Goal: Information Seeking & Learning: Find specific page/section

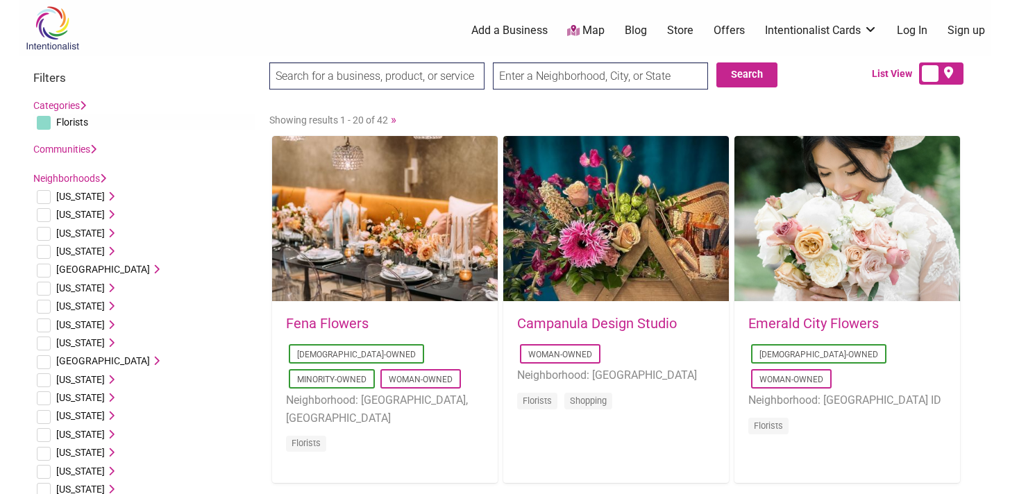
click at [47, 231] on input "checkbox" at bounding box center [44, 234] width 14 height 14
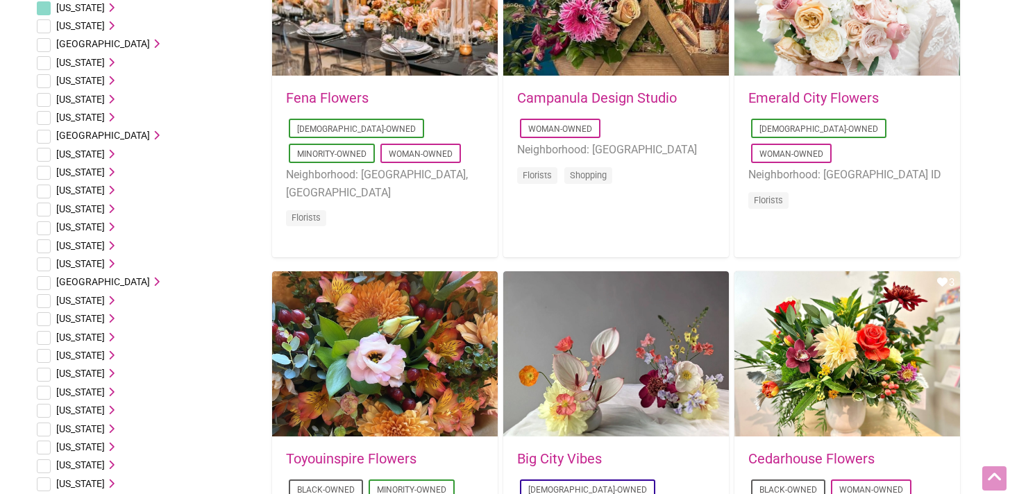
scroll to position [19, 0]
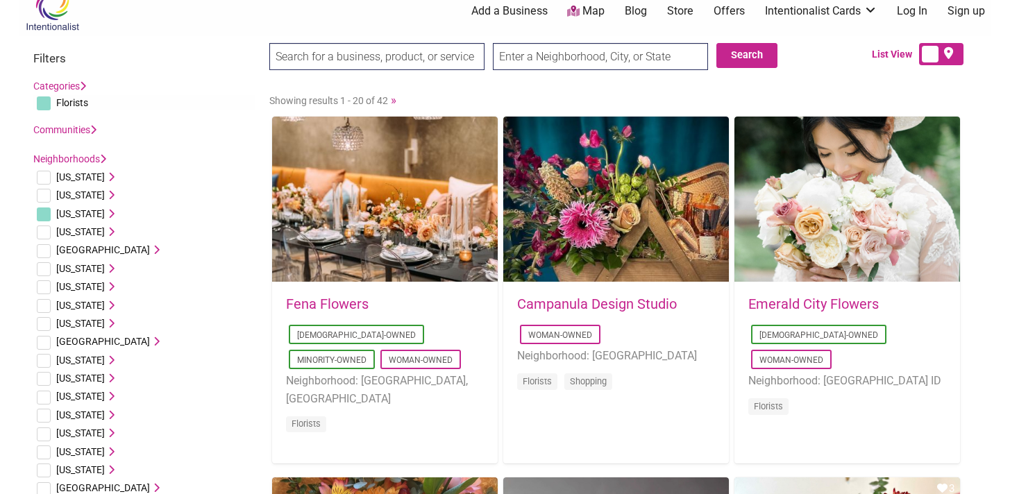
click at [45, 215] on input "checkbox" at bounding box center [44, 215] width 14 height 14
checkbox input "true"
click at [105, 212] on icon at bounding box center [110, 214] width 10 height 10
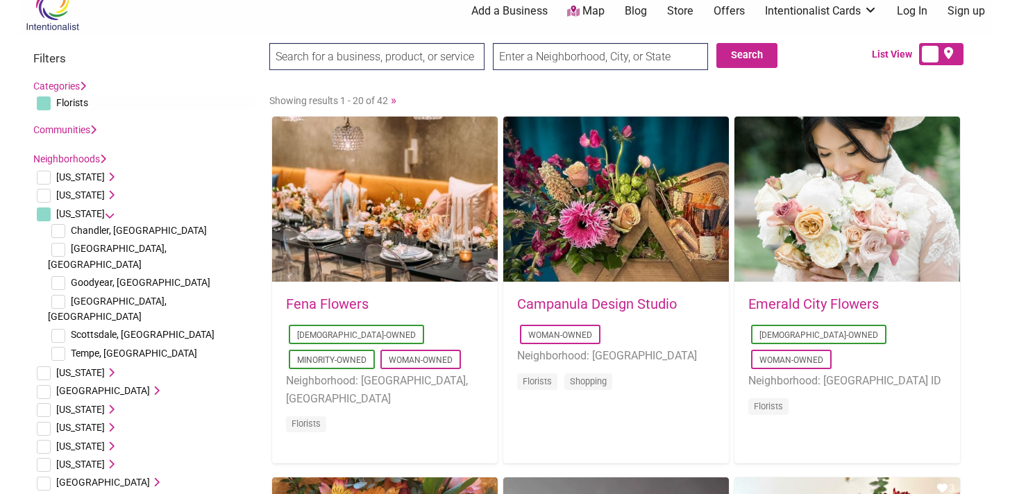
drag, startPoint x: 57, startPoint y: 230, endPoint x: 70, endPoint y: 232, distance: 13.4
click at [57, 230] on input "checkbox" at bounding box center [58, 231] width 14 height 14
checkbox input "true"
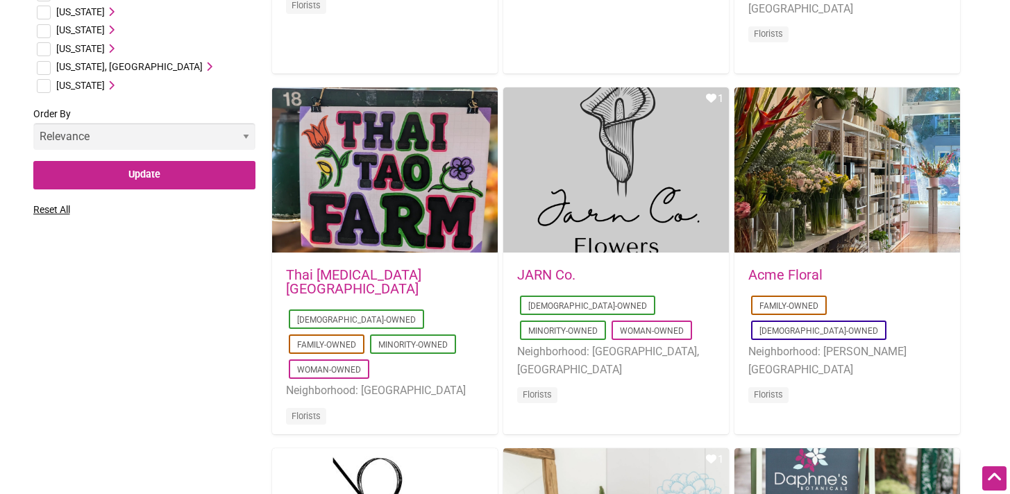
scroll to position [1158, 0]
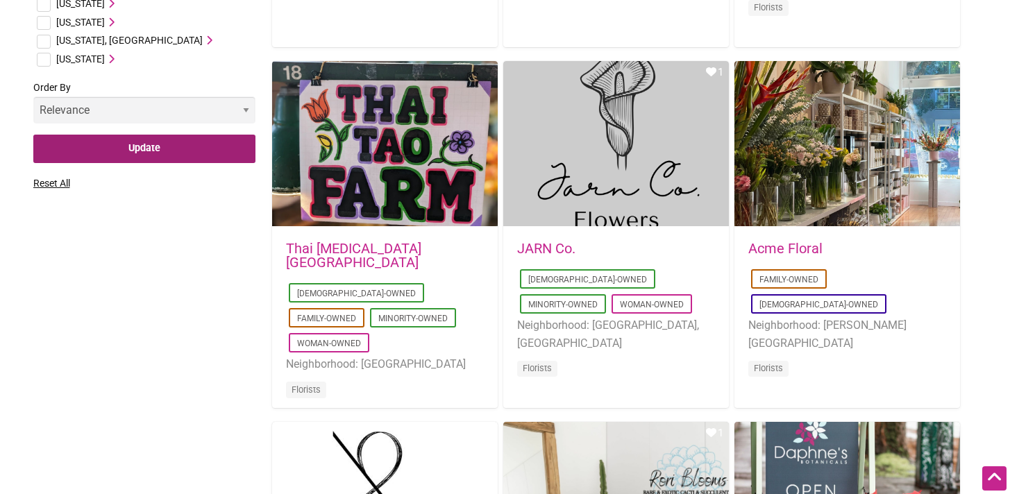
click at [160, 135] on input "Update" at bounding box center [144, 149] width 222 height 28
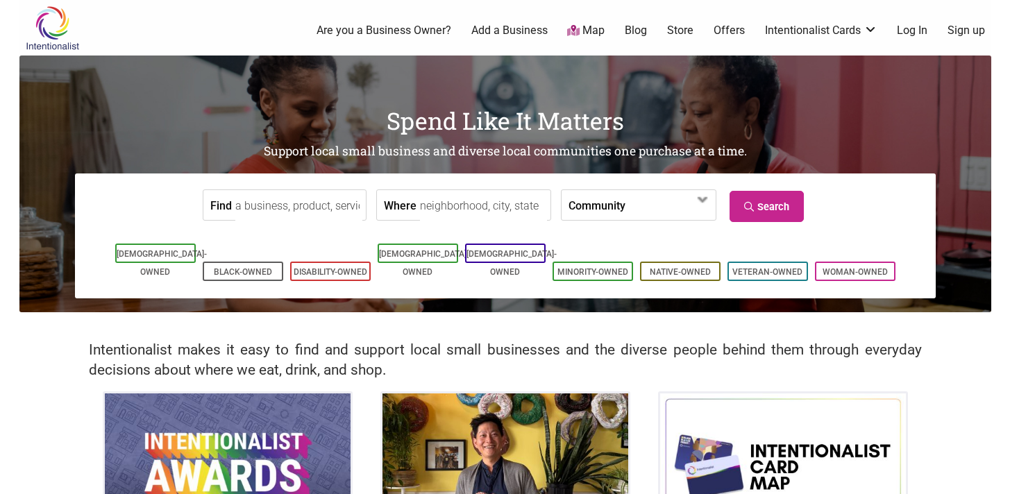
click at [289, 210] on input "Find" at bounding box center [298, 205] width 127 height 31
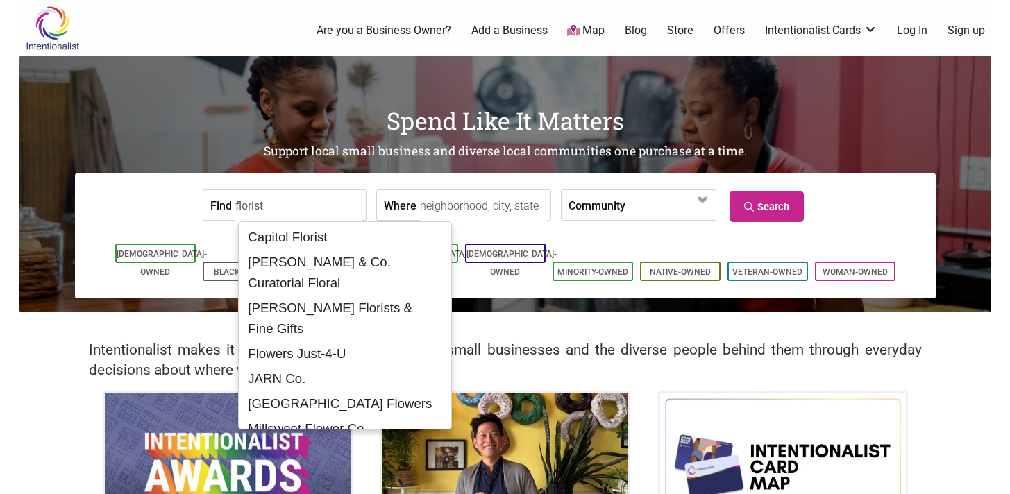
type input "florist"
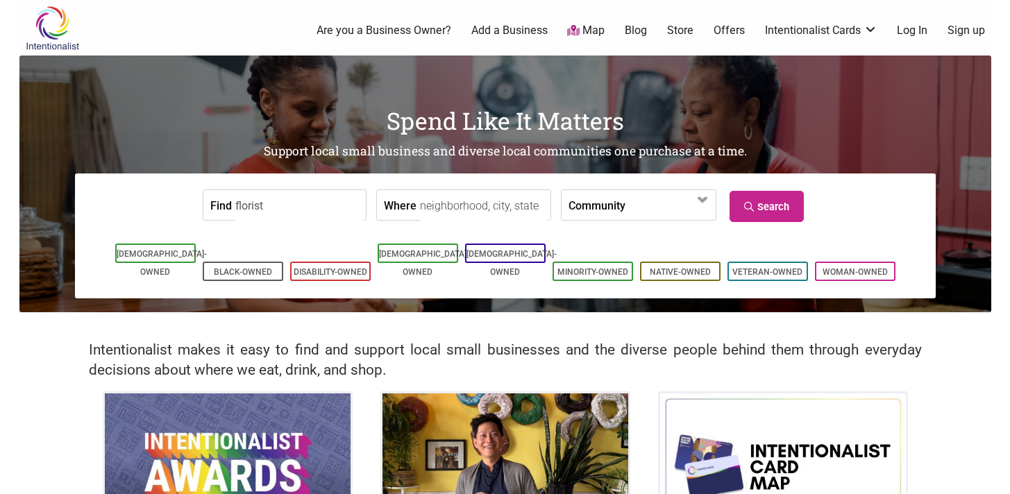
click at [481, 209] on input "Where" at bounding box center [483, 205] width 127 height 31
type input "Chandler, AZ, USA"
click at [635, 209] on span at bounding box center [665, 206] width 60 height 24
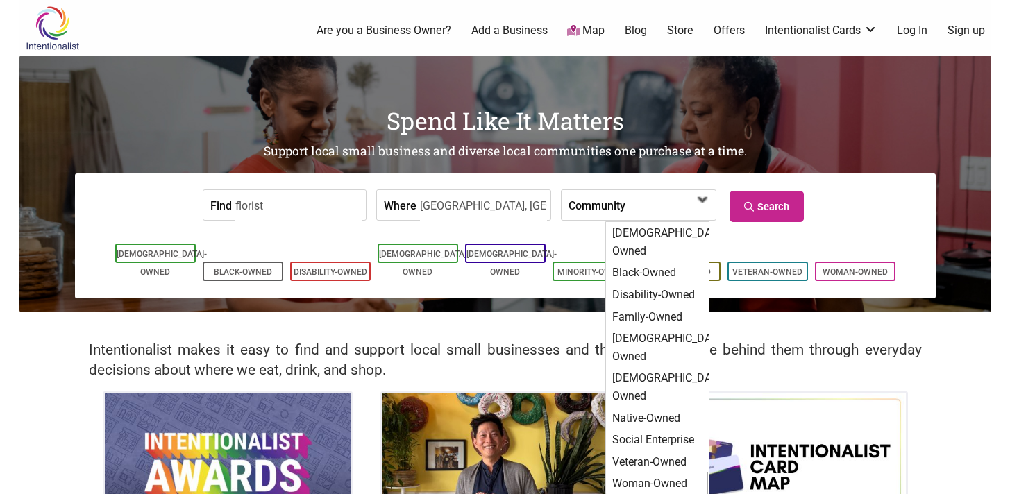
click at [656, 472] on div "Woman-Owned" at bounding box center [657, 484] width 101 height 24
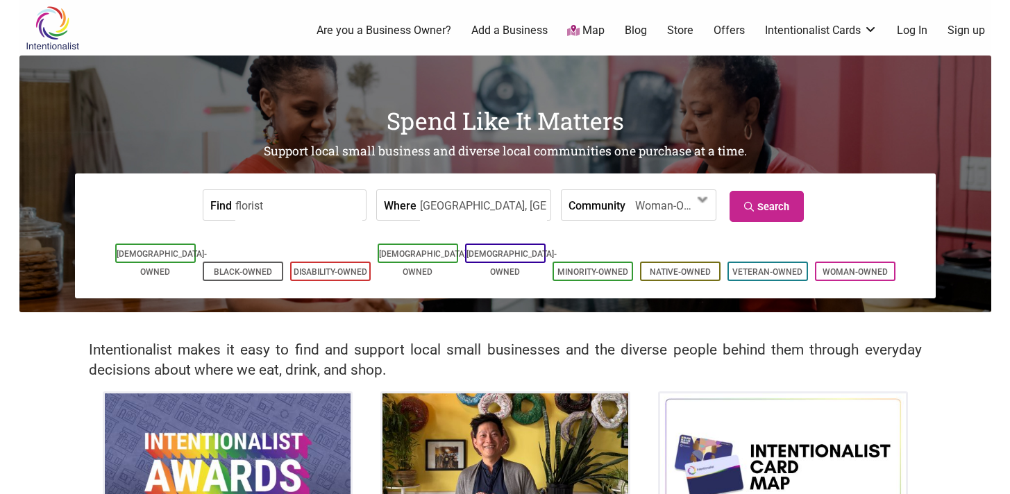
click at [787, 188] on form "Find florist Where Chandler, AZ, USA Community Asian-Owned Black-Owned Disabili…" at bounding box center [505, 205] width 840 height 42
click at [779, 206] on link "Search" at bounding box center [767, 206] width 74 height 31
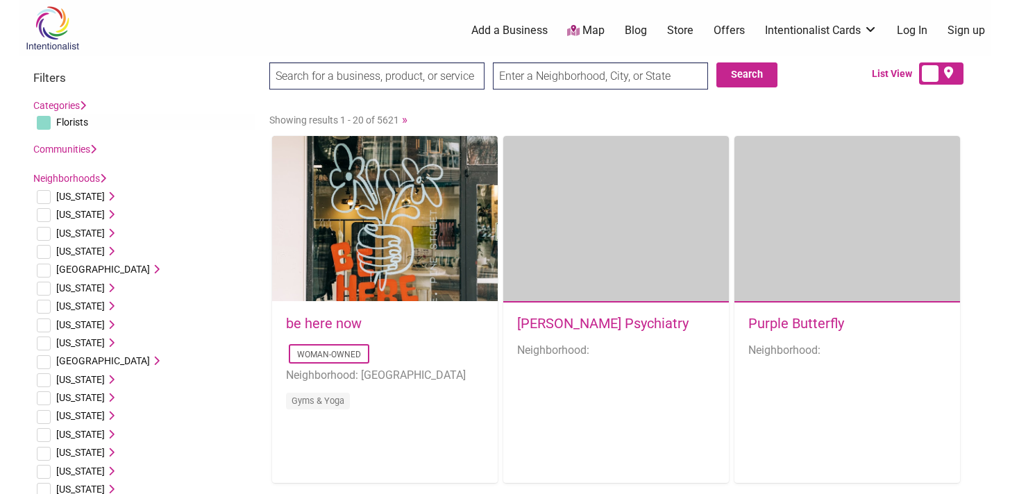
click at [420, 72] on input "search" at bounding box center [376, 75] width 215 height 27
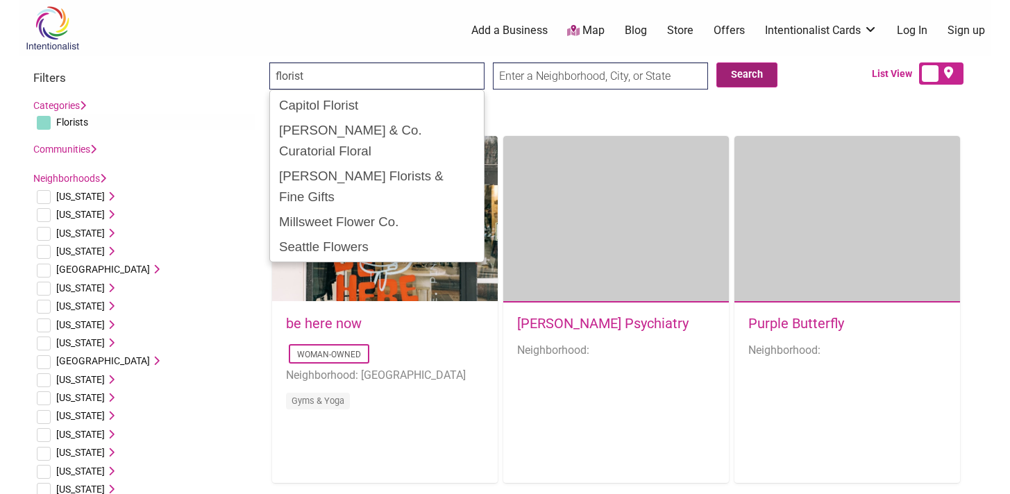
type input "florist"
click at [738, 75] on button "Search" at bounding box center [747, 74] width 61 height 25
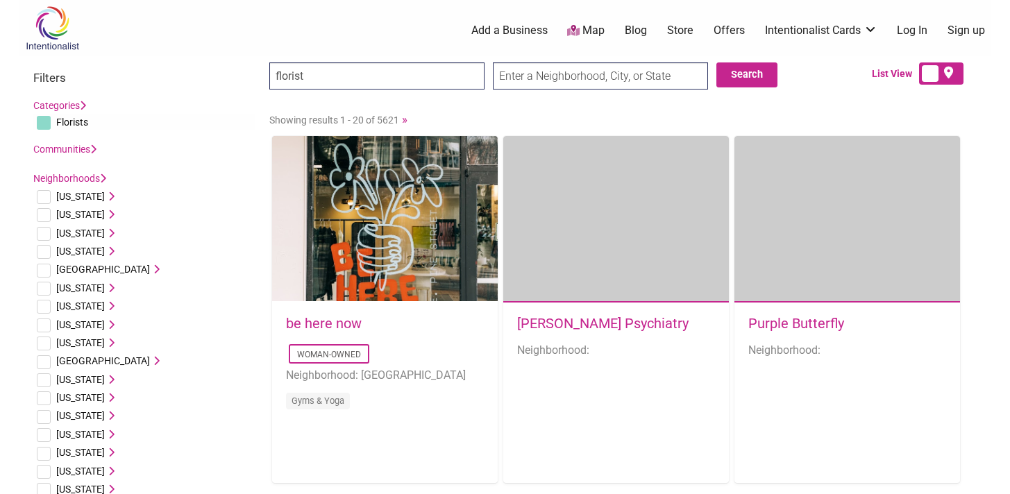
click at [44, 233] on input "checkbox" at bounding box center [44, 234] width 14 height 14
checkbox input "true"
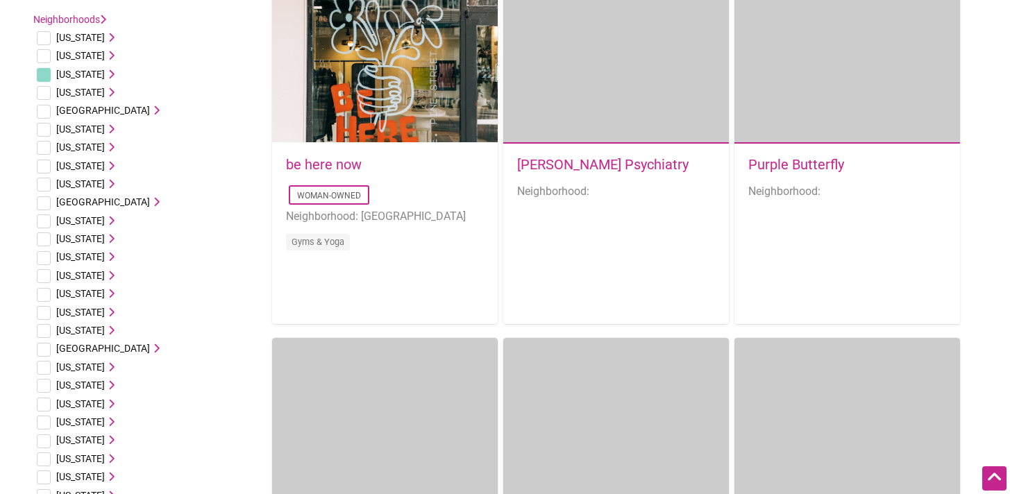
scroll to position [100, 0]
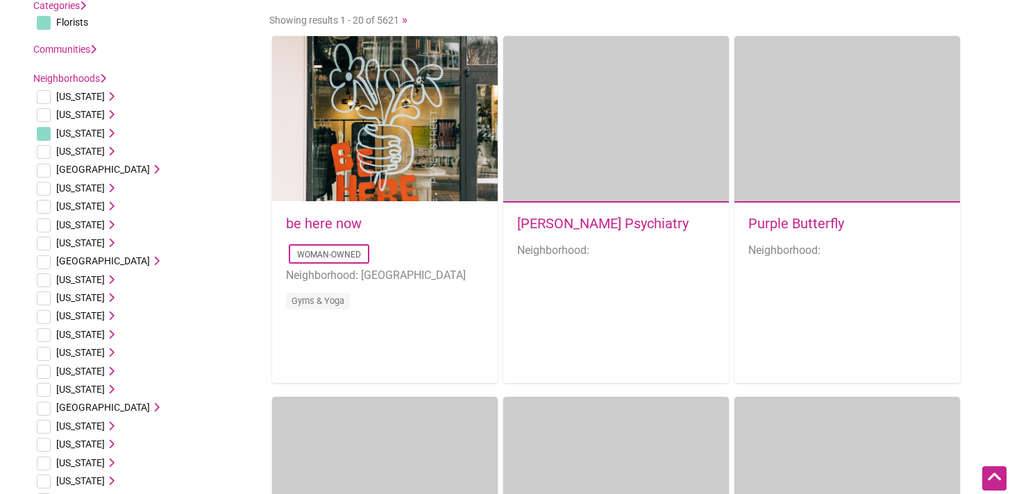
click at [105, 129] on icon at bounding box center [110, 133] width 10 height 10
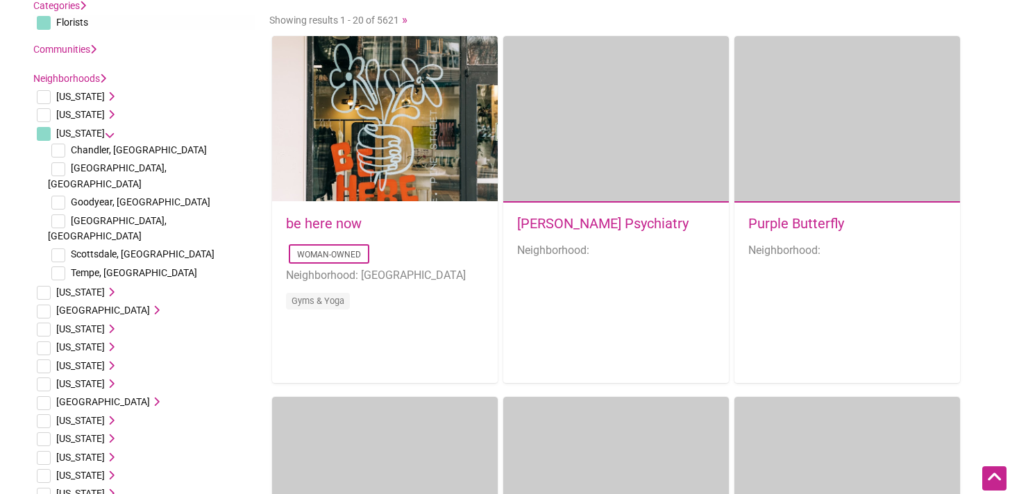
click at [58, 151] on input "checkbox" at bounding box center [58, 151] width 14 height 14
checkbox input "true"
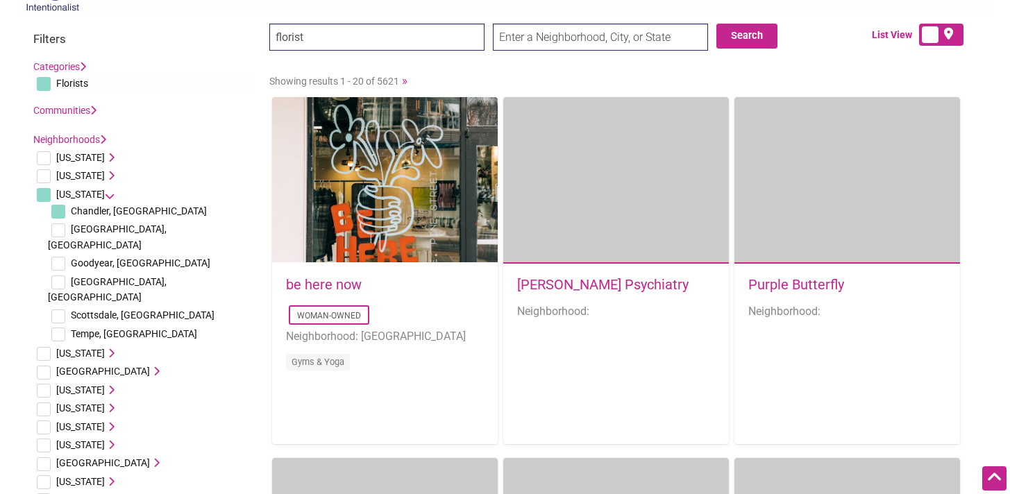
scroll to position [0, 0]
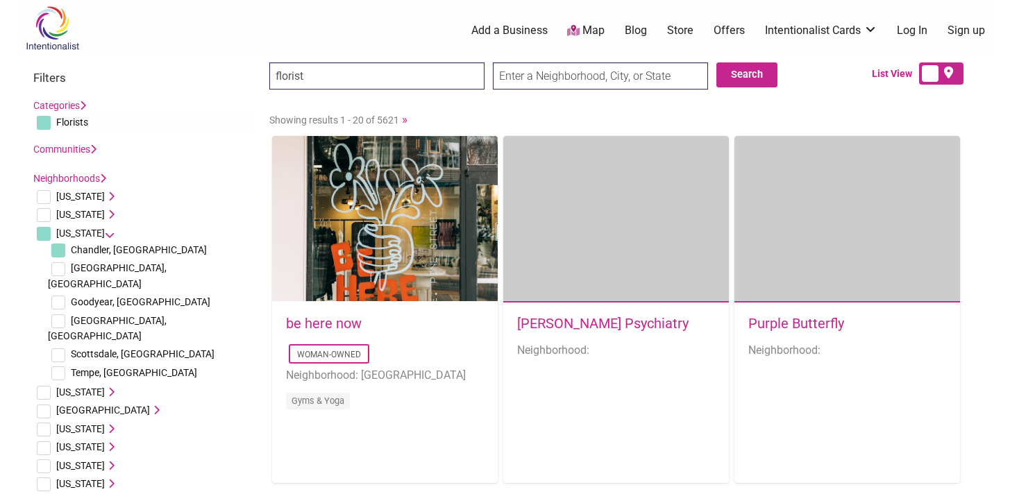
click at [47, 120] on input "checkbox" at bounding box center [44, 123] width 14 height 14
click at [48, 122] on input "checkbox" at bounding box center [44, 123] width 14 height 14
checkbox input "true"
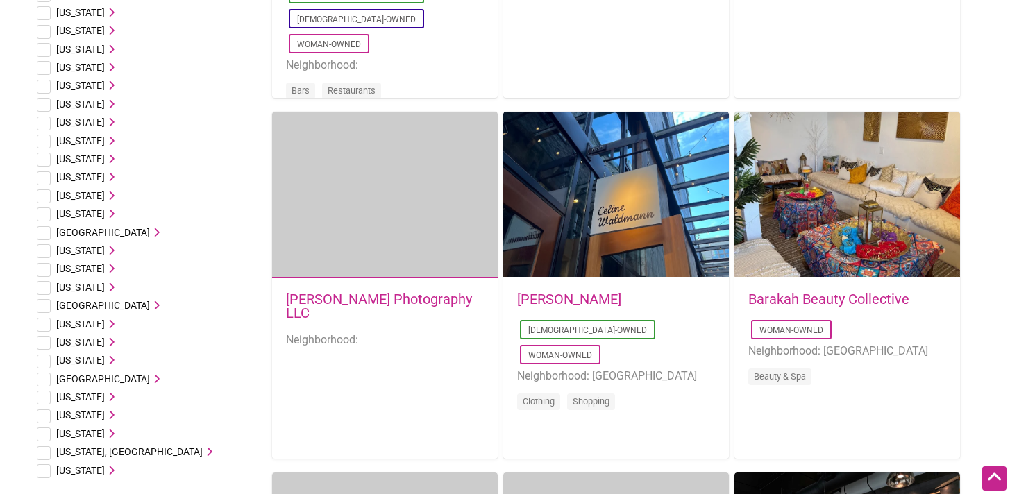
scroll to position [1027, 0]
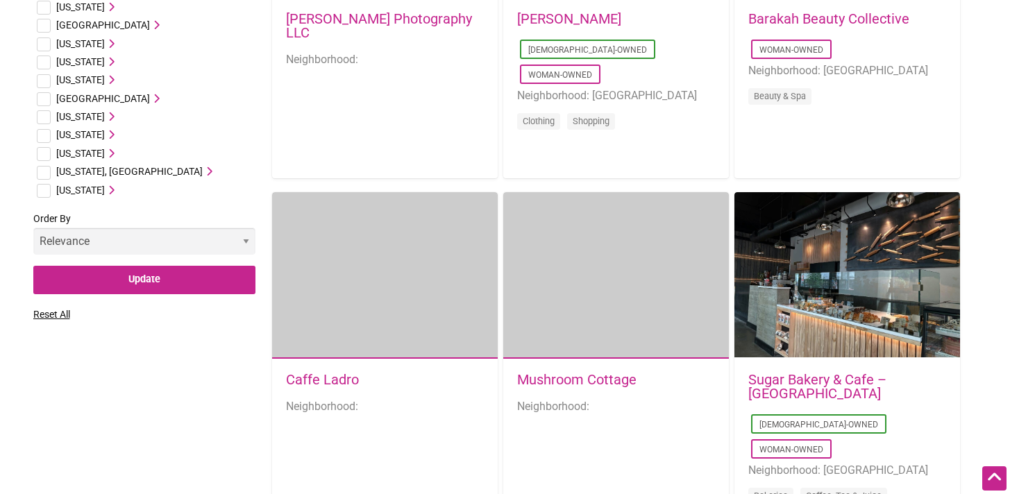
click at [91, 228] on select "Relevance Alphabetical Newest" at bounding box center [144, 241] width 222 height 27
click at [33, 228] on select "Relevance Alphabetical Newest" at bounding box center [144, 241] width 222 height 27
click at [94, 228] on select "Relevance Alphabetical Newest" at bounding box center [144, 241] width 222 height 27
select select "title"
click at [33, 228] on select "Relevance Alphabetical Newest" at bounding box center [144, 241] width 222 height 27
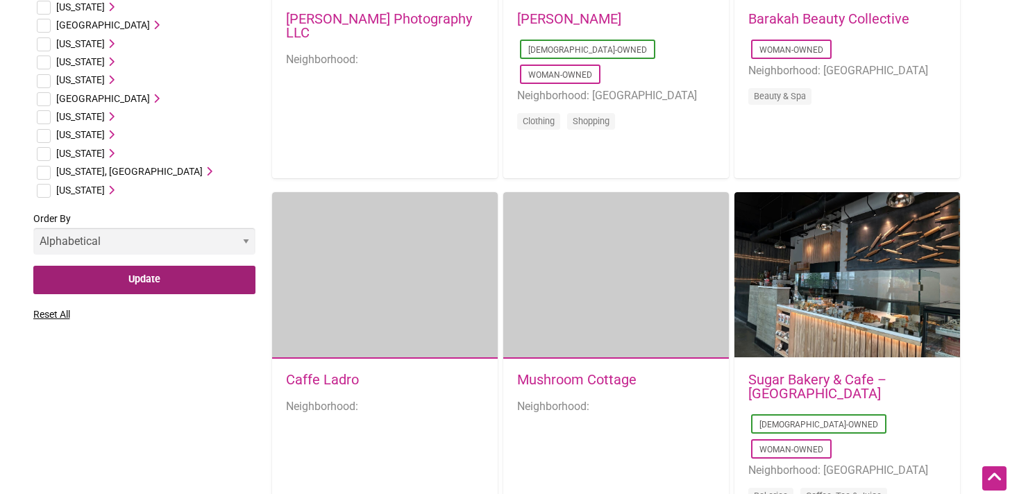
click at [164, 266] on input "Update" at bounding box center [144, 280] width 222 height 28
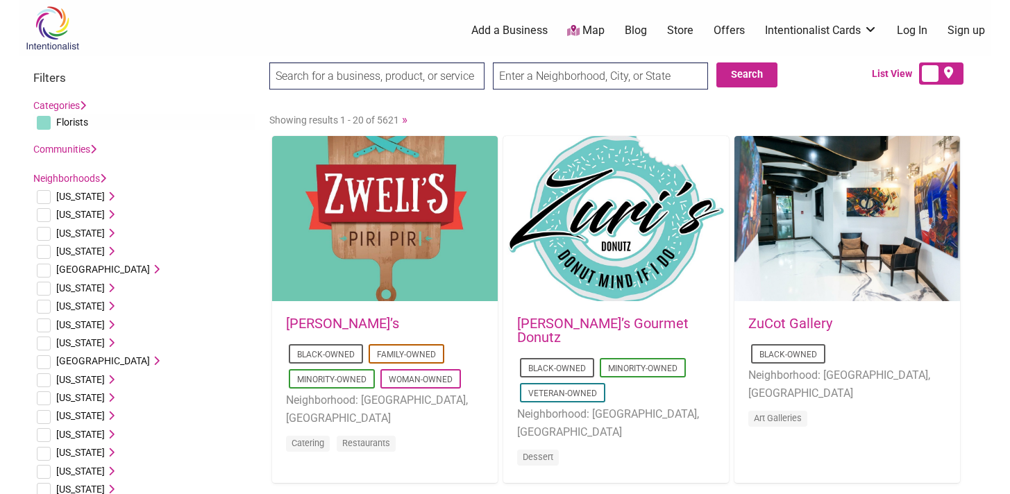
click at [57, 69] on div "Search Search List View" at bounding box center [505, 81] width 972 height 50
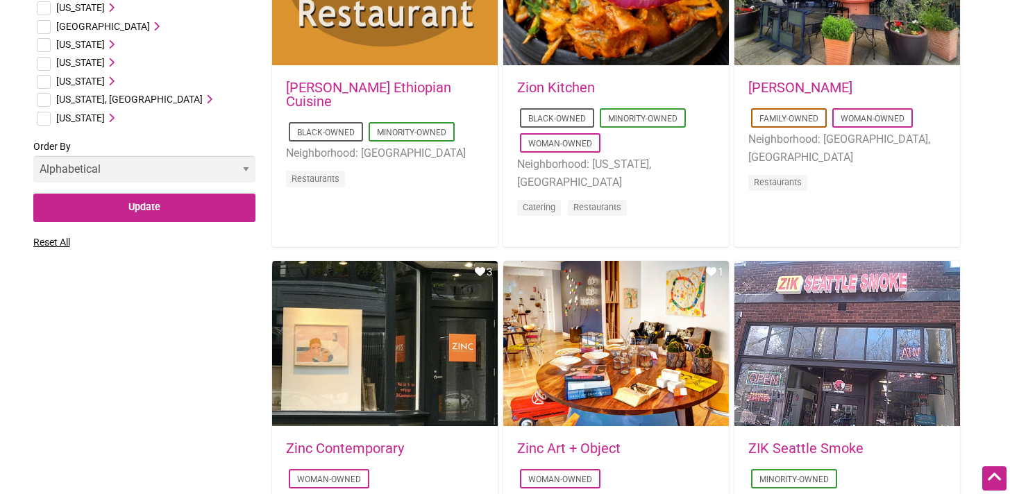
scroll to position [1029, 0]
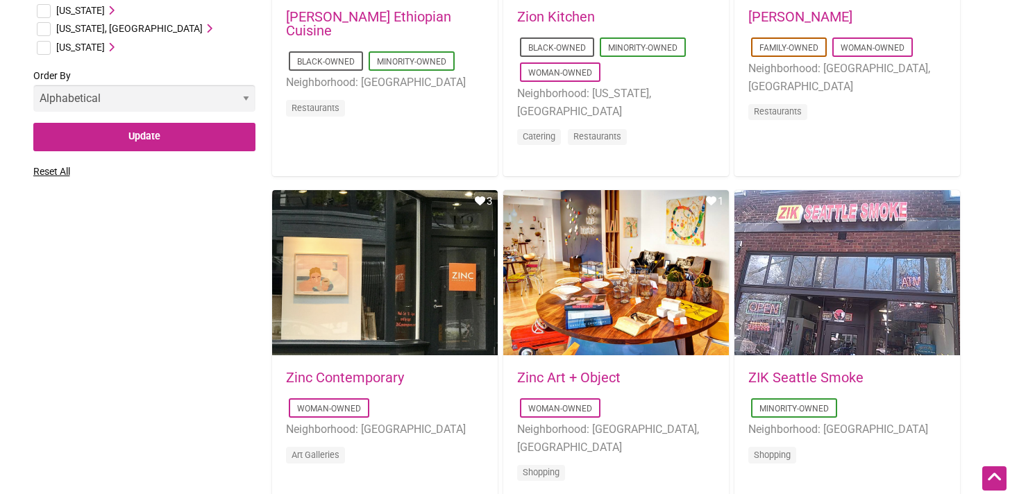
click at [107, 99] on select "Relevance Alphabetical Newest" at bounding box center [144, 98] width 222 height 27
click at [61, 174] on link "Reset All" at bounding box center [51, 171] width 37 height 11
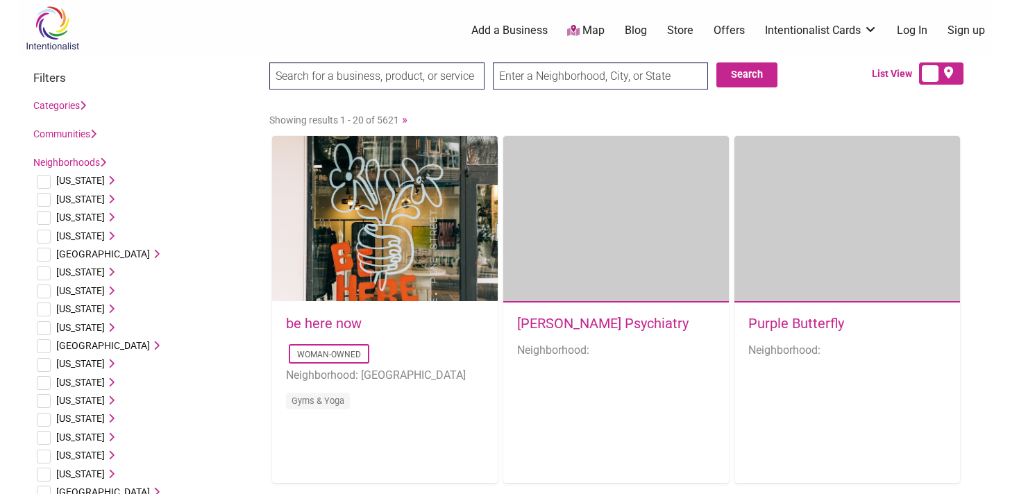
click at [86, 106] on icon at bounding box center [83, 106] width 6 height 10
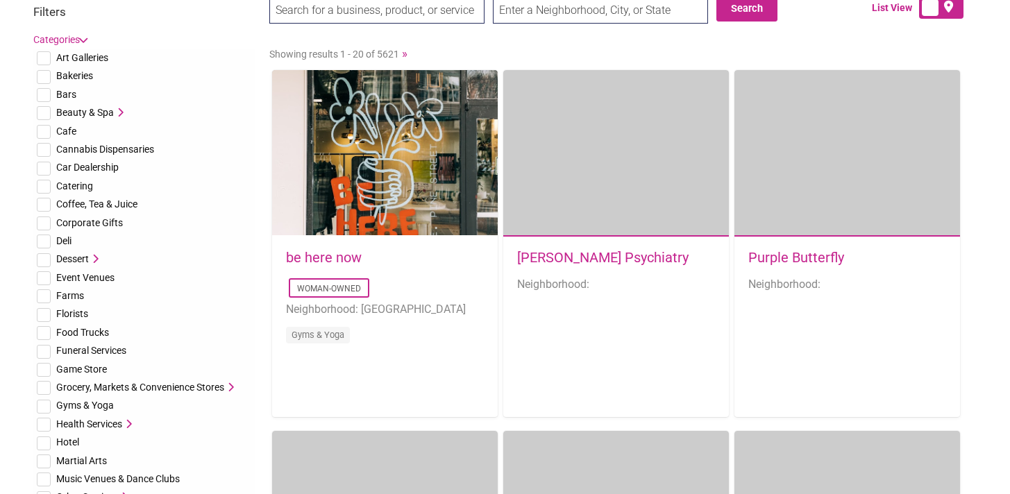
scroll to position [125, 0]
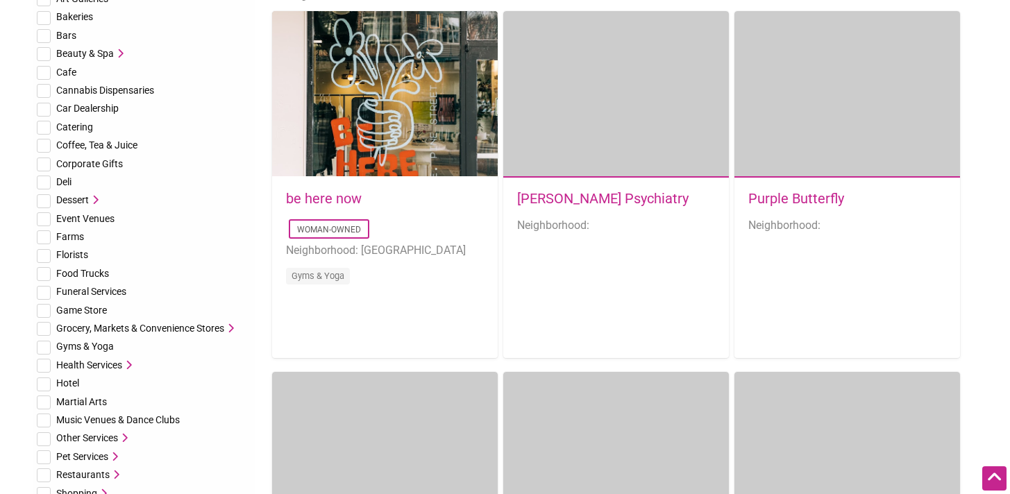
click at [46, 254] on input "checkbox" at bounding box center [44, 256] width 14 height 14
checkbox input "true"
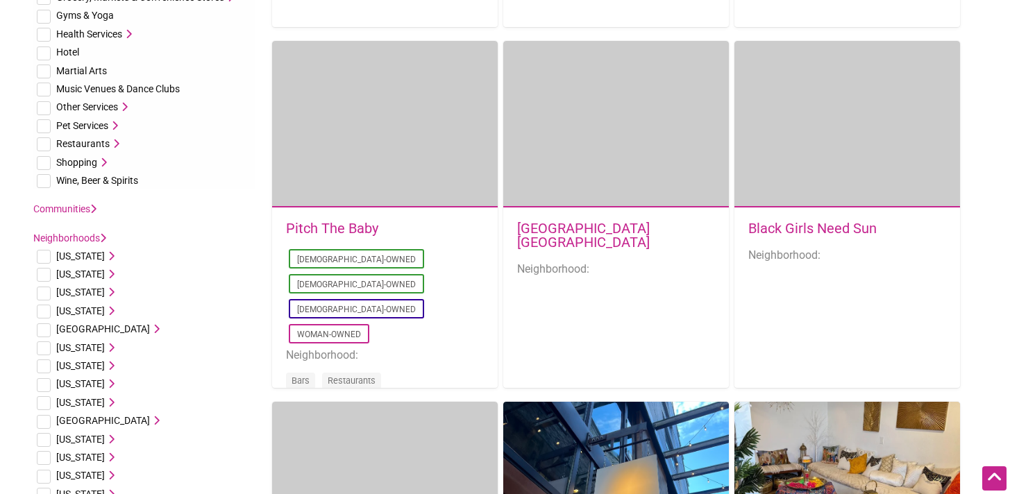
scroll to position [637, 0]
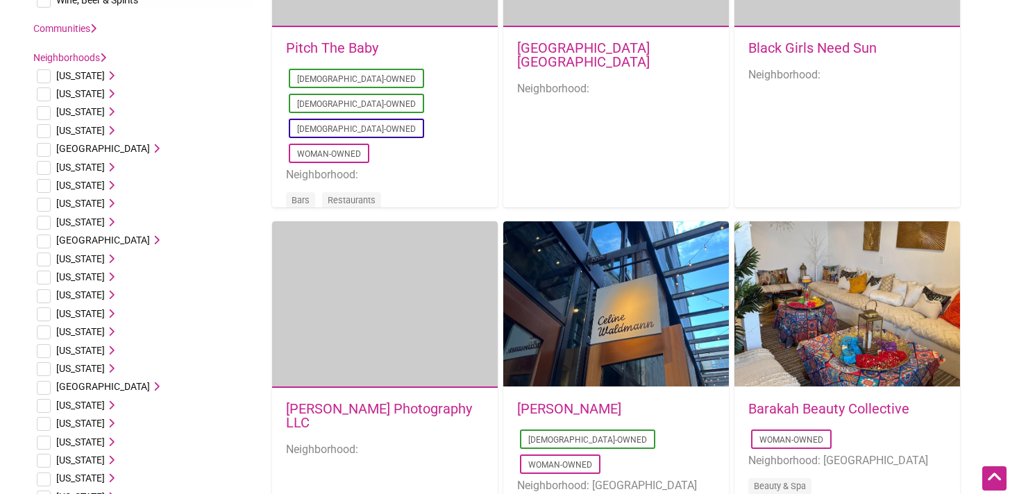
click at [101, 32] on div "Communities Disability-Owned Family-Owned [DEMOGRAPHIC_DATA]-Owned Minority-Own…" at bounding box center [144, 28] width 222 height 17
click at [97, 29] on icon at bounding box center [93, 29] width 6 height 10
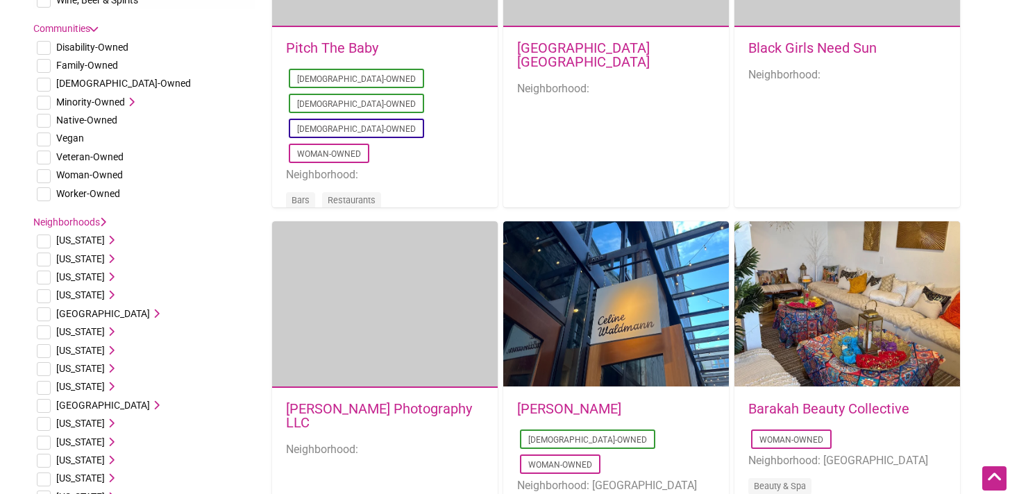
click at [41, 48] on input "checkbox" at bounding box center [44, 48] width 14 height 14
checkbox input "true"
click at [51, 66] on li "Family-Owned" at bounding box center [144, 65] width 222 height 18
click at [47, 68] on input "checkbox" at bounding box center [44, 66] width 14 height 14
checkbox input "true"
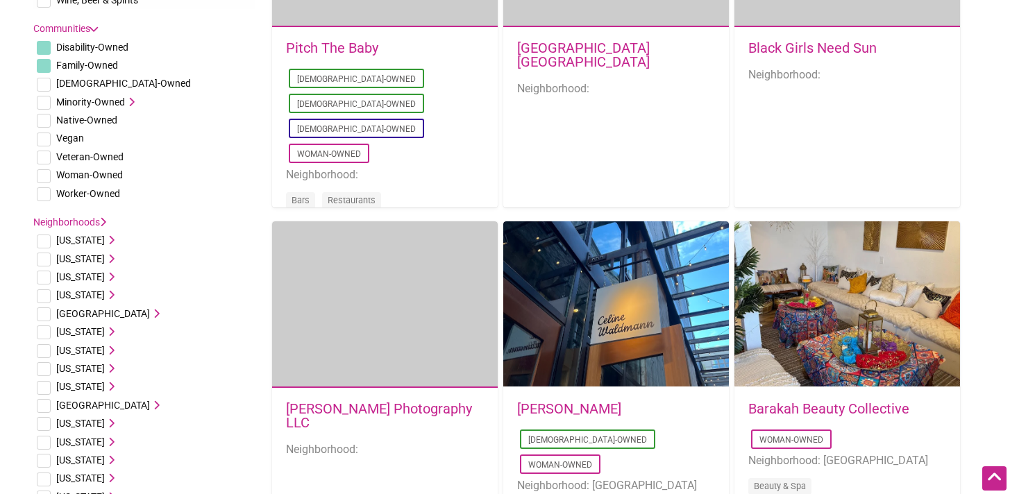
click at [47, 84] on input "checkbox" at bounding box center [44, 85] width 14 height 14
checkbox input "true"
click at [46, 103] on input "checkbox" at bounding box center [44, 103] width 14 height 14
checkbox input "true"
click at [45, 120] on input "checkbox" at bounding box center [44, 121] width 14 height 14
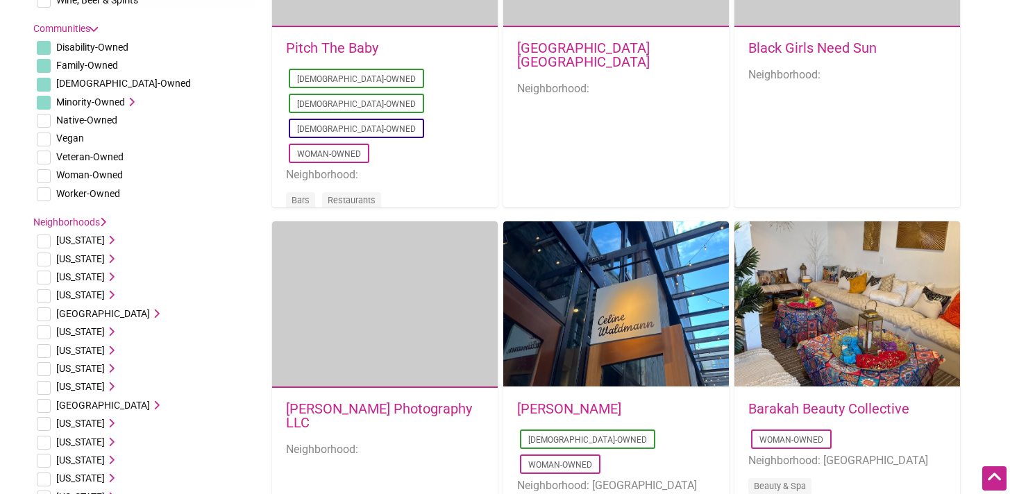
checkbox input "true"
click at [44, 139] on input "checkbox" at bounding box center [44, 140] width 14 height 14
checkbox input "true"
click at [42, 165] on li "Veteran-Owned" at bounding box center [144, 157] width 222 height 18
drag, startPoint x: 46, startPoint y: 151, endPoint x: 47, endPoint y: 173, distance: 21.5
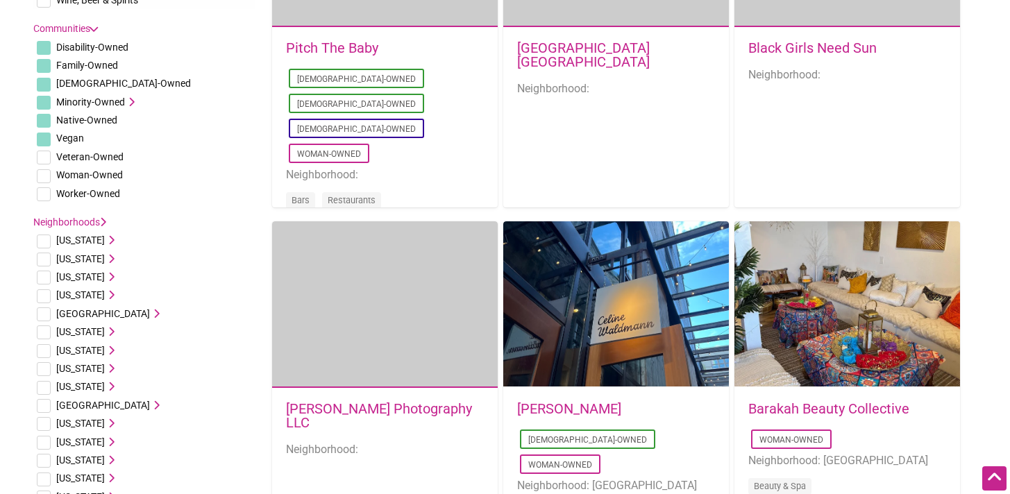
click at [46, 151] on input "checkbox" at bounding box center [44, 158] width 14 height 14
checkbox input "true"
click at [47, 175] on input "checkbox" at bounding box center [44, 176] width 14 height 14
checkbox input "true"
click at [47, 197] on input "checkbox" at bounding box center [44, 194] width 14 height 14
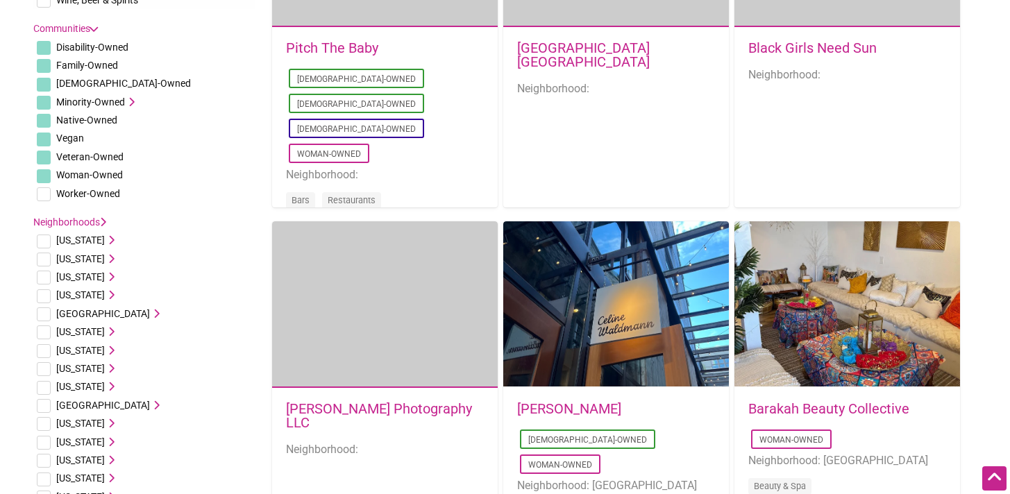
checkbox input "true"
click at [44, 281] on input "checkbox" at bounding box center [44, 278] width 14 height 14
checkbox input "true"
click at [101, 279] on li "Arizona Chandler, AZ Glendale, AZ Goodyear, AZ Phoenix, AZ Scottsdale, AZ Tempe…" at bounding box center [144, 277] width 222 height 18
click at [105, 277] on icon at bounding box center [110, 277] width 10 height 10
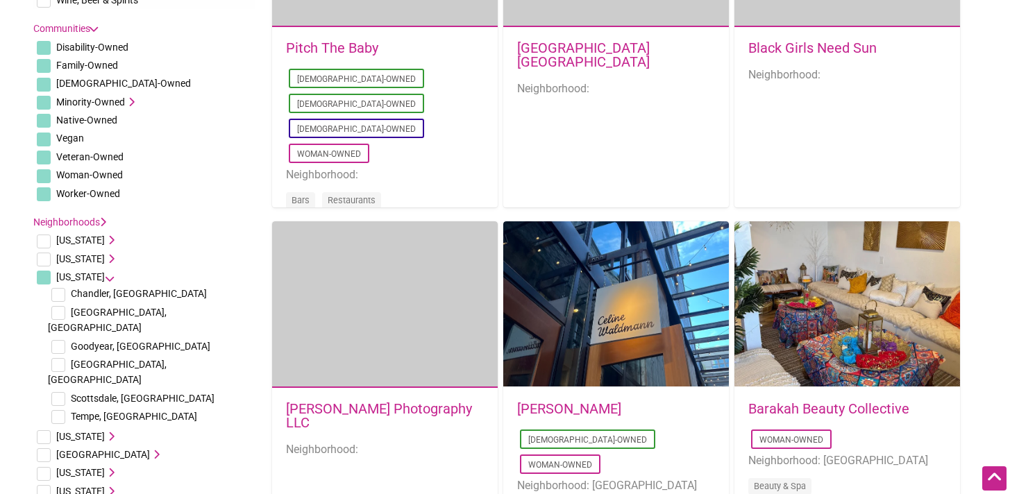
click at [53, 295] on input "checkbox" at bounding box center [58, 295] width 14 height 14
checkbox input "true"
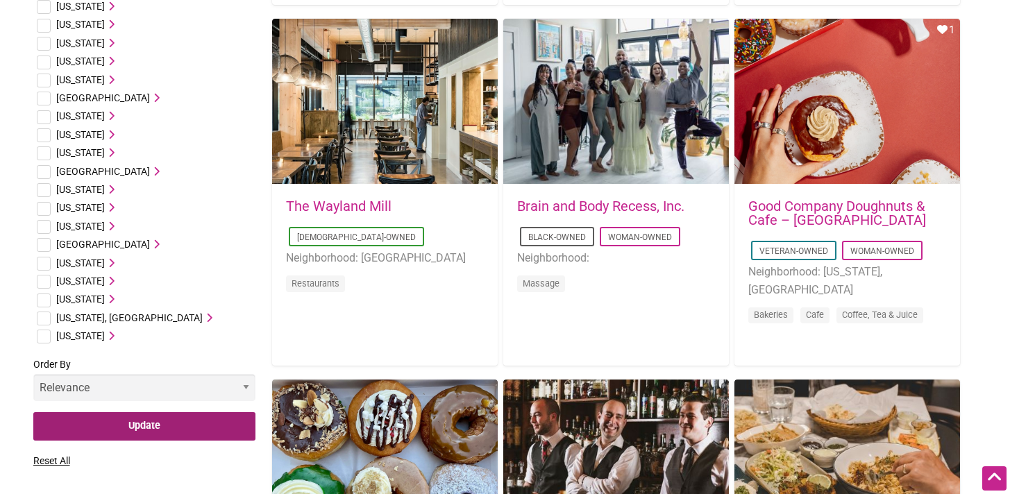
scroll to position [1562, 0]
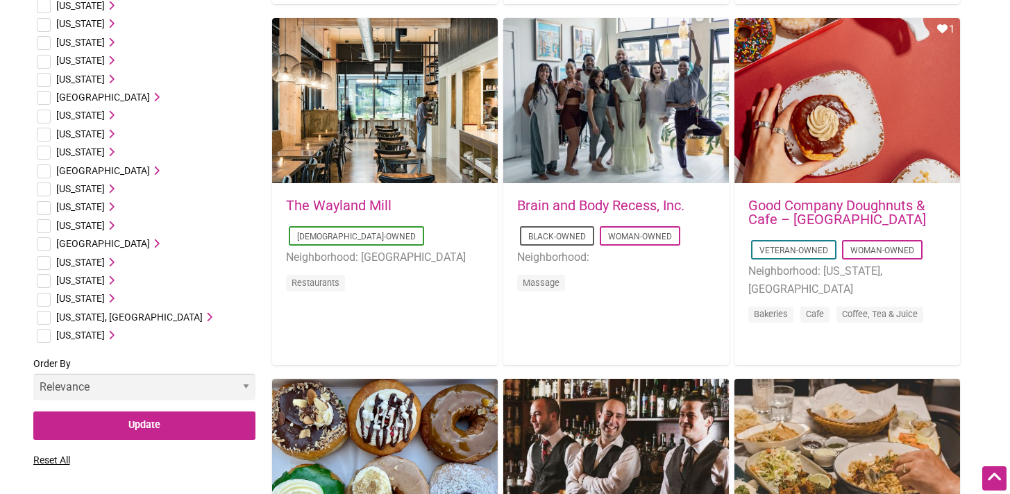
click at [118, 374] on select "Relevance Alphabetical Newest" at bounding box center [144, 387] width 222 height 27
select select "title"
click at [33, 374] on select "Relevance Alphabetical Newest" at bounding box center [144, 387] width 222 height 27
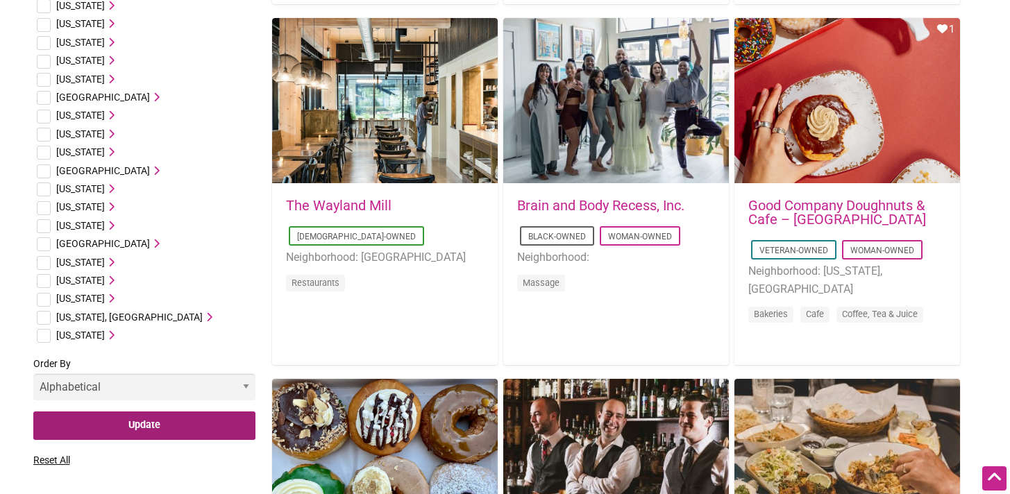
click at [152, 412] on input "Update" at bounding box center [144, 426] width 222 height 28
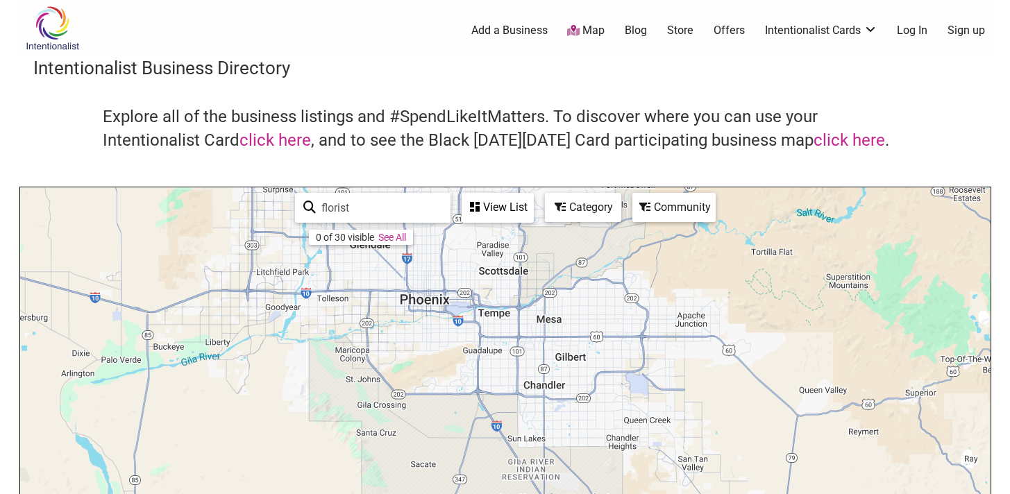
drag, startPoint x: 769, startPoint y: 365, endPoint x: 803, endPoint y: 307, distance: 67.5
click at [803, 307] on div "To navigate, press the arrow keys." at bounding box center [505, 457] width 971 height 540
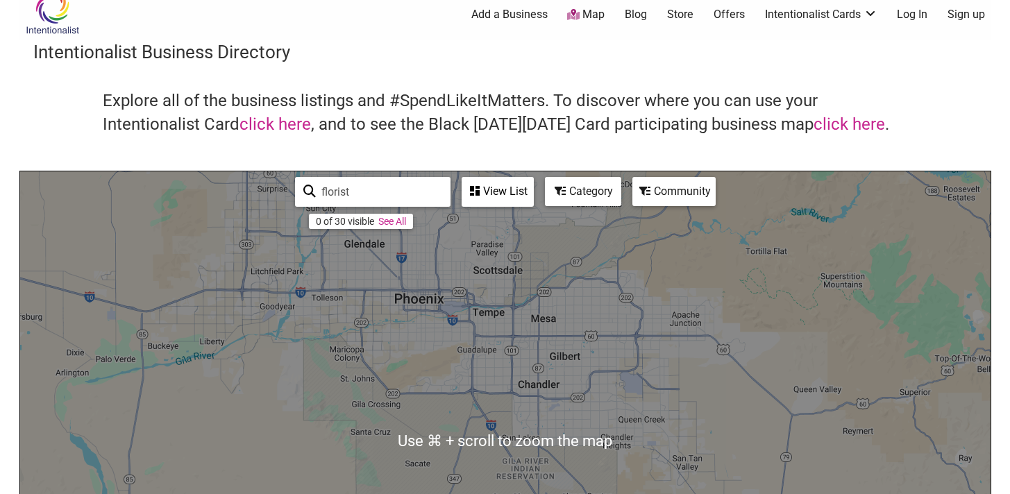
scroll to position [281, 0]
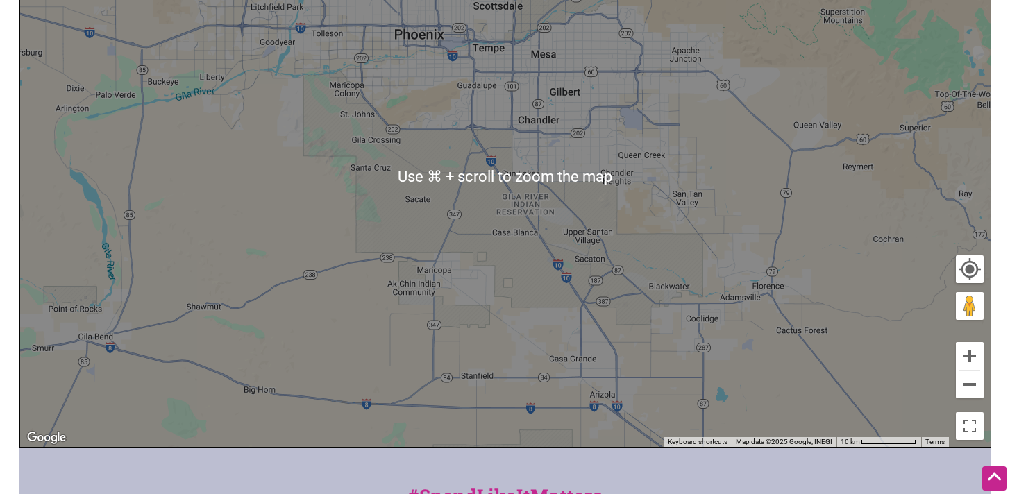
click at [542, 144] on div "To navigate, press the arrow keys." at bounding box center [505, 177] width 971 height 540
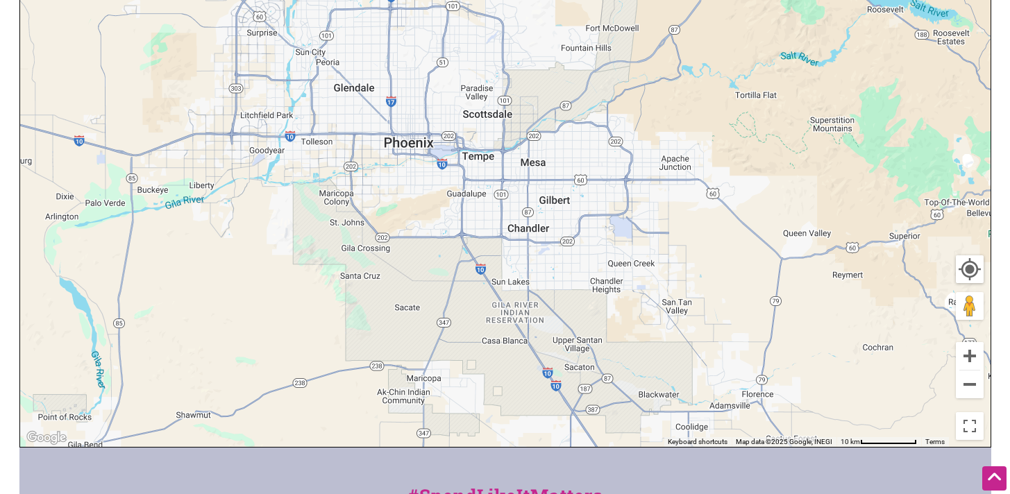
drag, startPoint x: 561, startPoint y: 113, endPoint x: 554, endPoint y: 262, distance: 149.5
click at [554, 262] on div "To navigate, press the arrow keys." at bounding box center [505, 177] width 971 height 540
